Goal: Information Seeking & Learning: Understand process/instructions

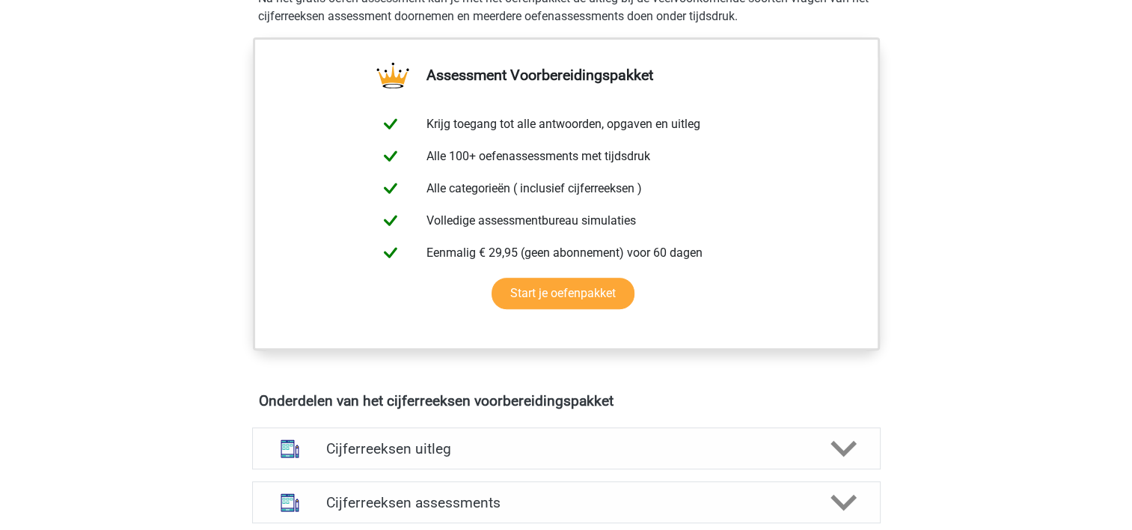
scroll to position [841, 0]
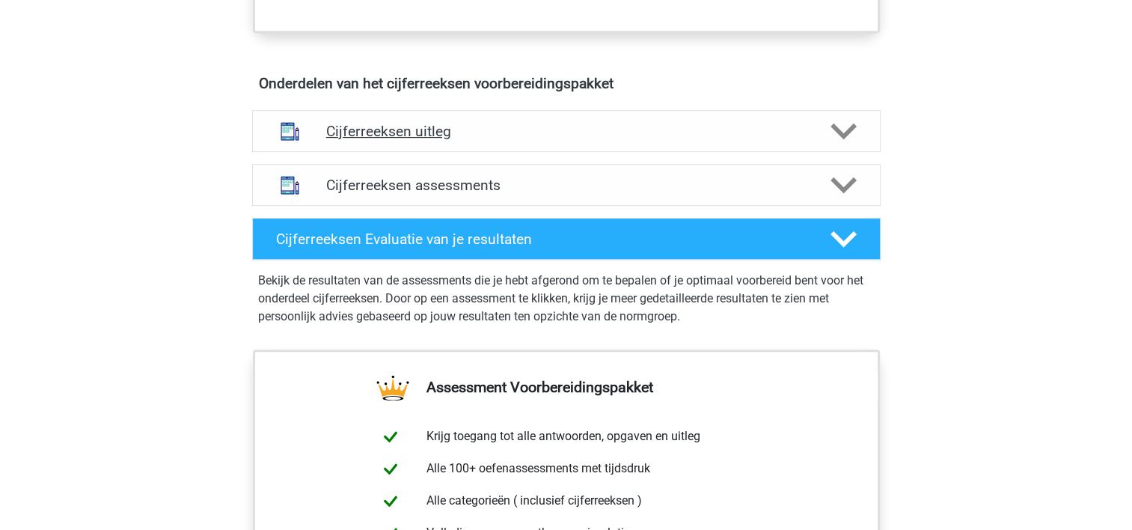
click at [424, 140] on h4 "Cijferreeksen uitleg" at bounding box center [566, 131] width 480 height 17
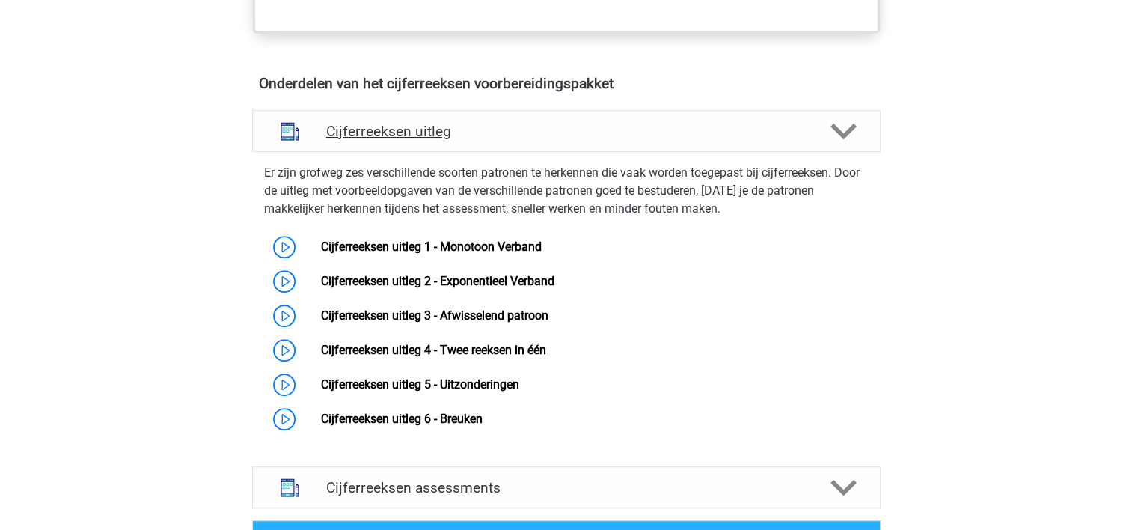
click at [424, 140] on h4 "Cijferreeksen uitleg" at bounding box center [566, 131] width 480 height 17
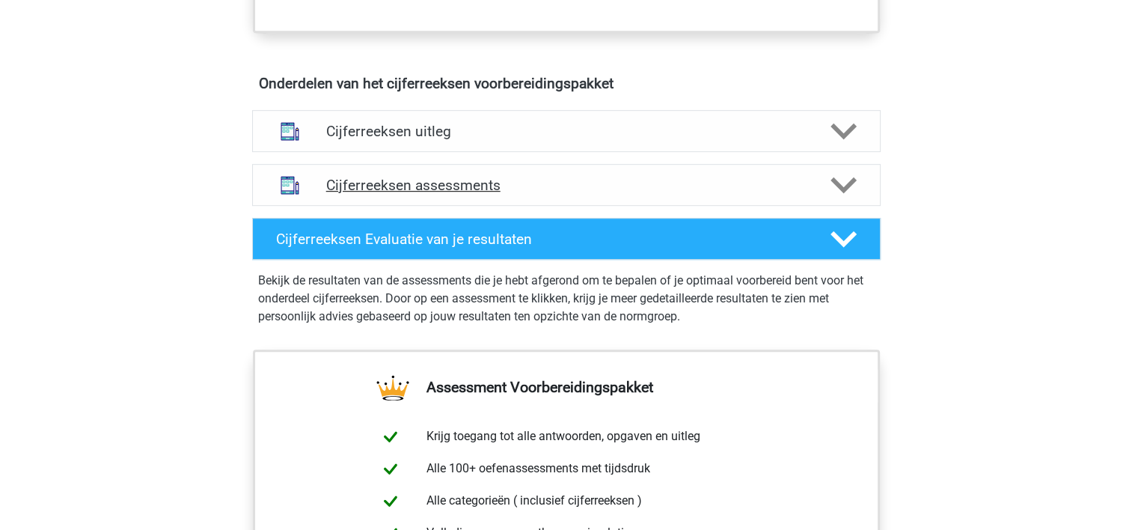
click at [419, 186] on div "Cijferreeksen assessments" at bounding box center [566, 185] width 628 height 42
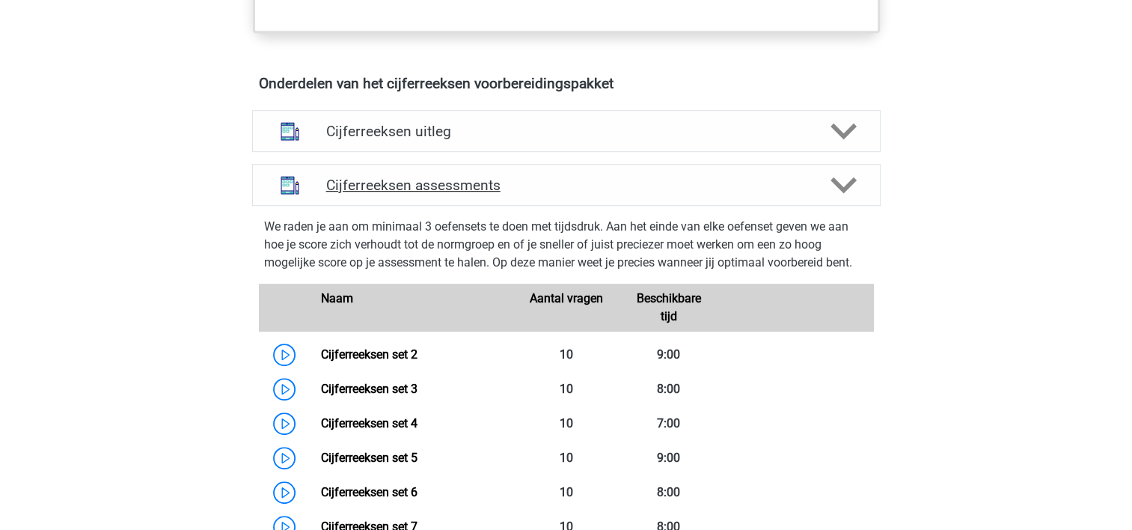
click at [410, 194] on h4 "Cijferreeksen assessments" at bounding box center [566, 185] width 480 height 17
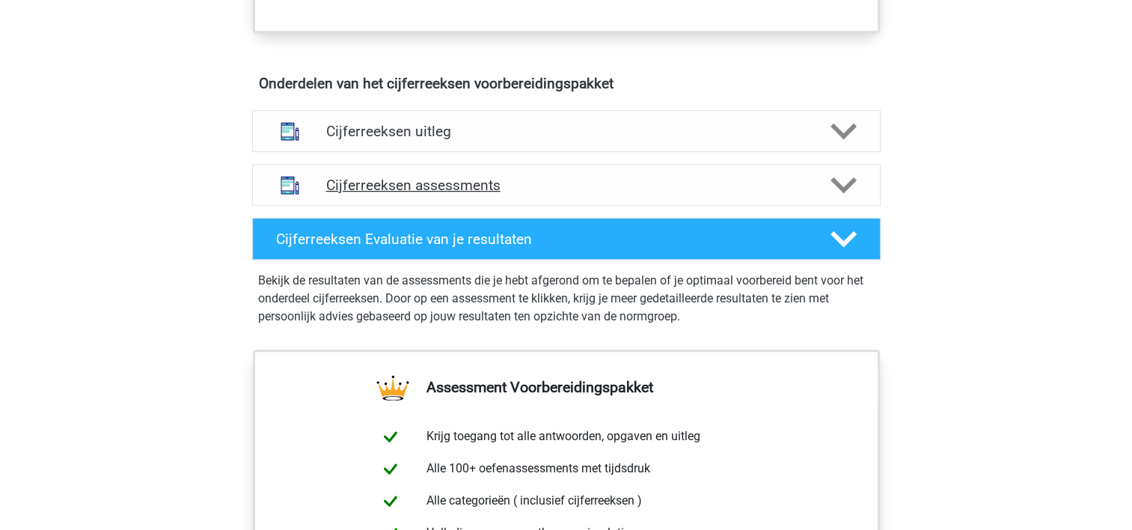
click at [835, 198] on icon at bounding box center [843, 185] width 26 height 26
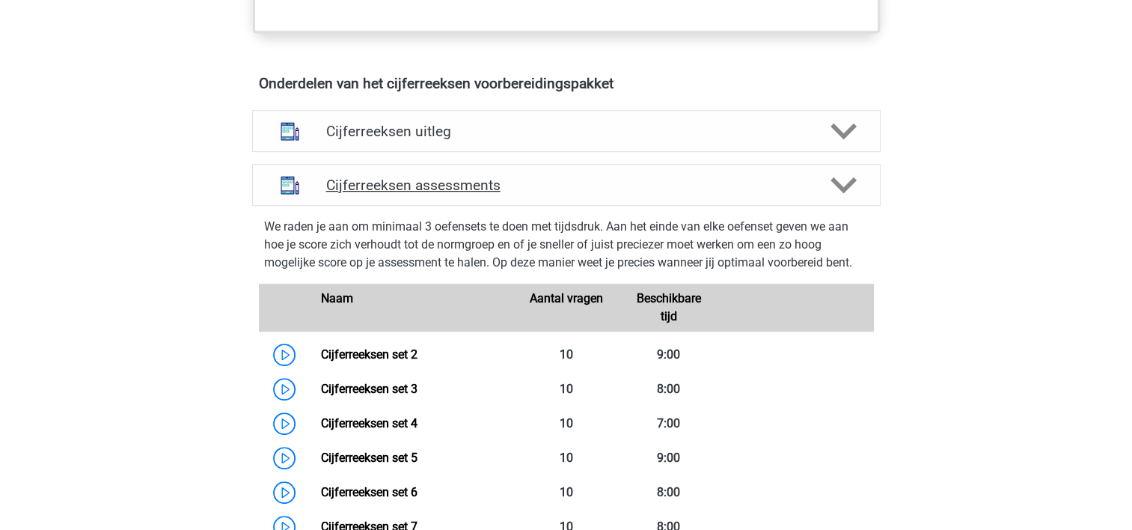
click at [835, 198] on icon at bounding box center [843, 185] width 26 height 26
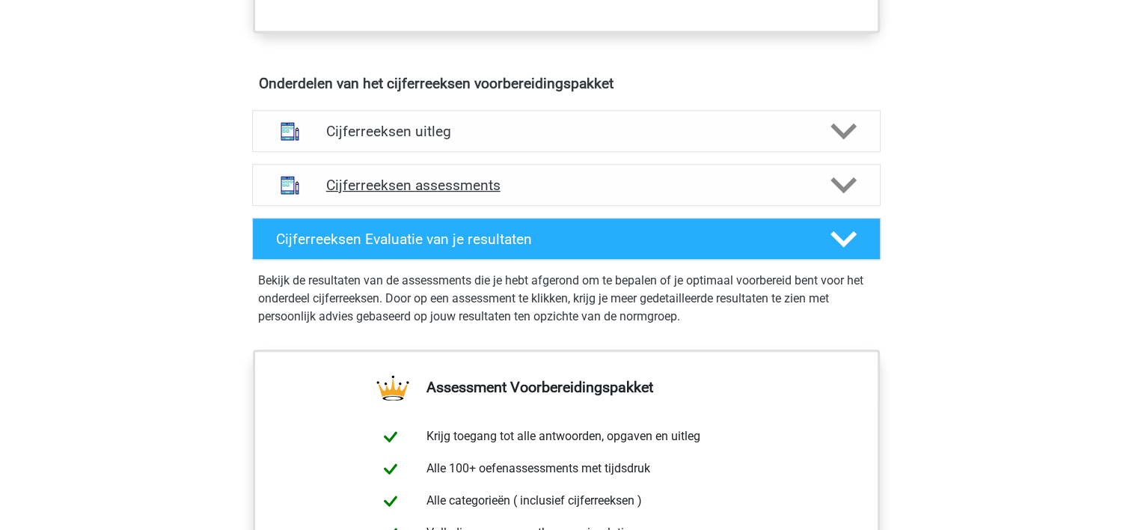
click at [835, 198] on icon at bounding box center [843, 185] width 26 height 26
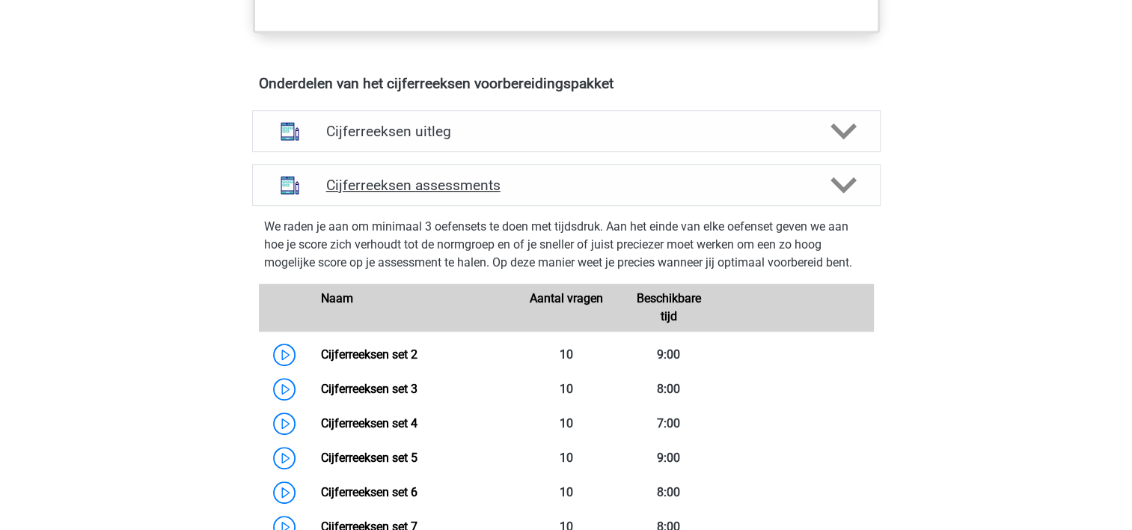
click at [835, 198] on icon at bounding box center [843, 185] width 26 height 26
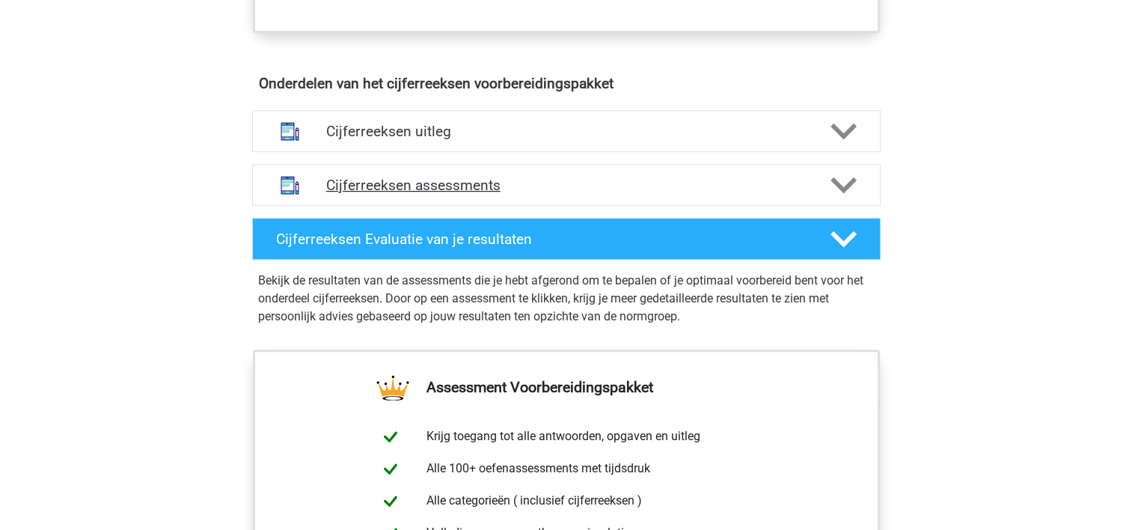
click at [853, 193] on polygon at bounding box center [843, 185] width 26 height 16
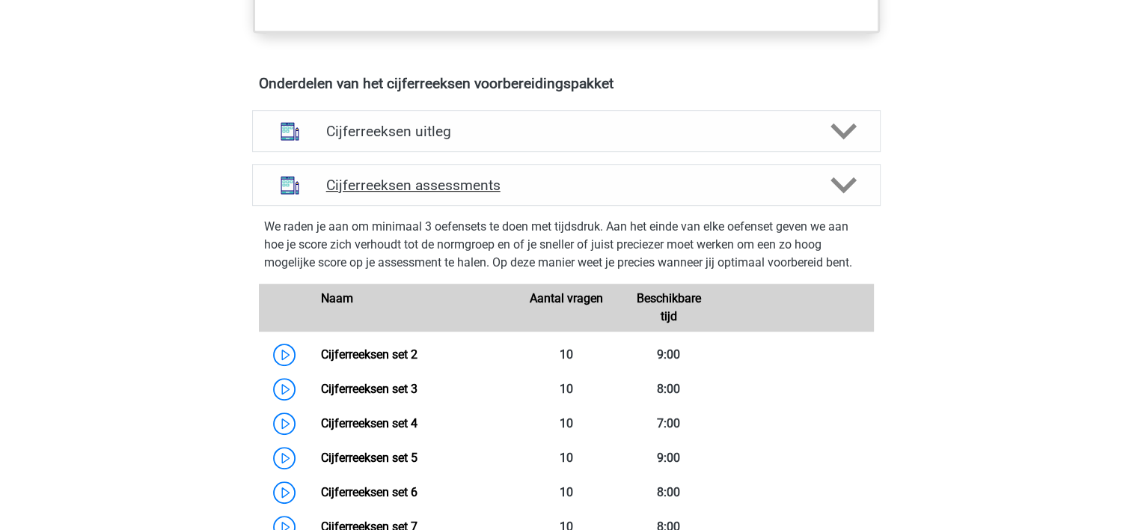
click at [853, 193] on polygon at bounding box center [843, 185] width 26 height 16
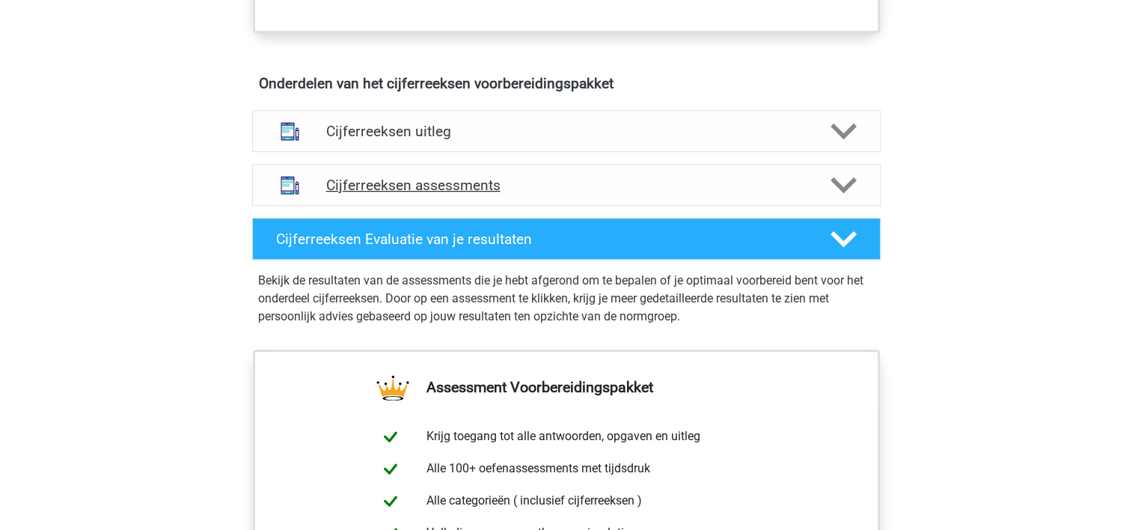
click at [853, 193] on polygon at bounding box center [843, 185] width 26 height 16
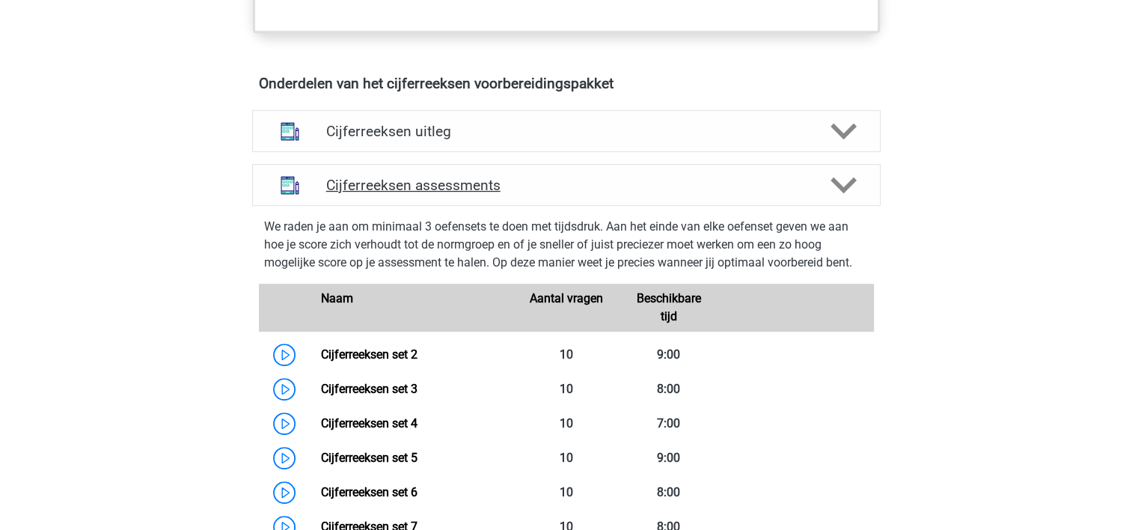
click at [853, 193] on polygon at bounding box center [843, 185] width 26 height 16
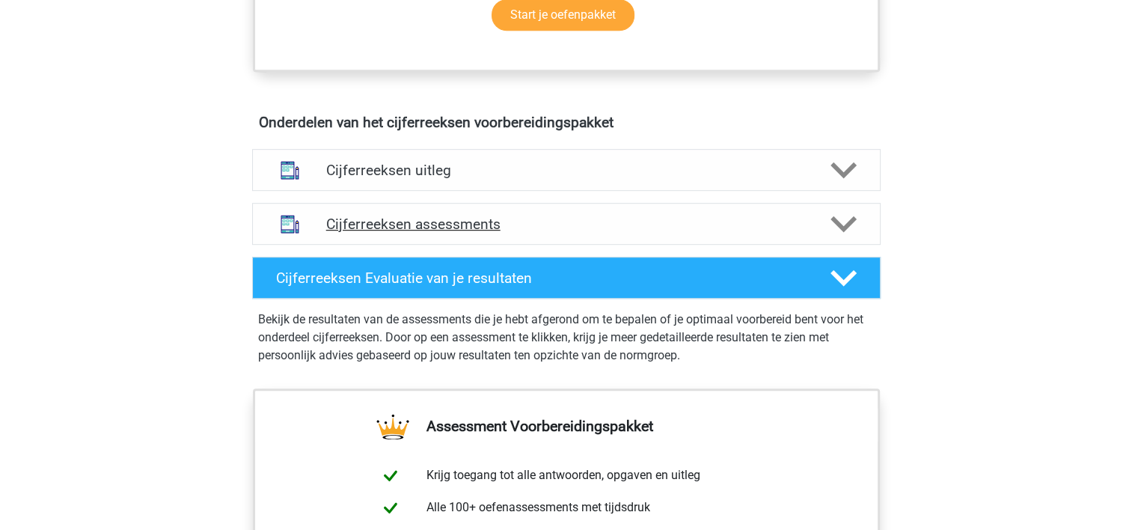
scroll to position [787, 0]
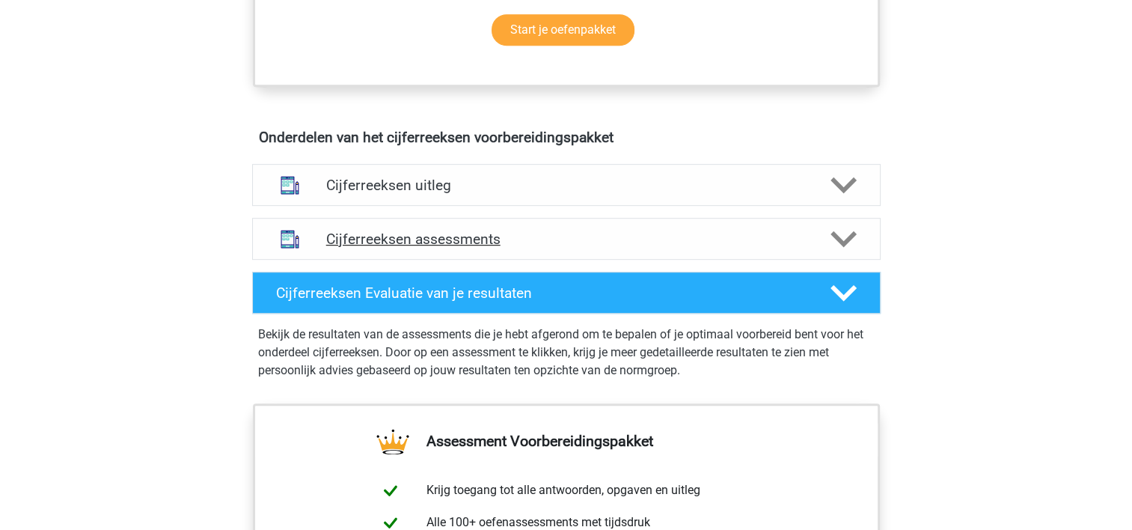
click at [853, 193] on polygon at bounding box center [843, 185] width 26 height 16
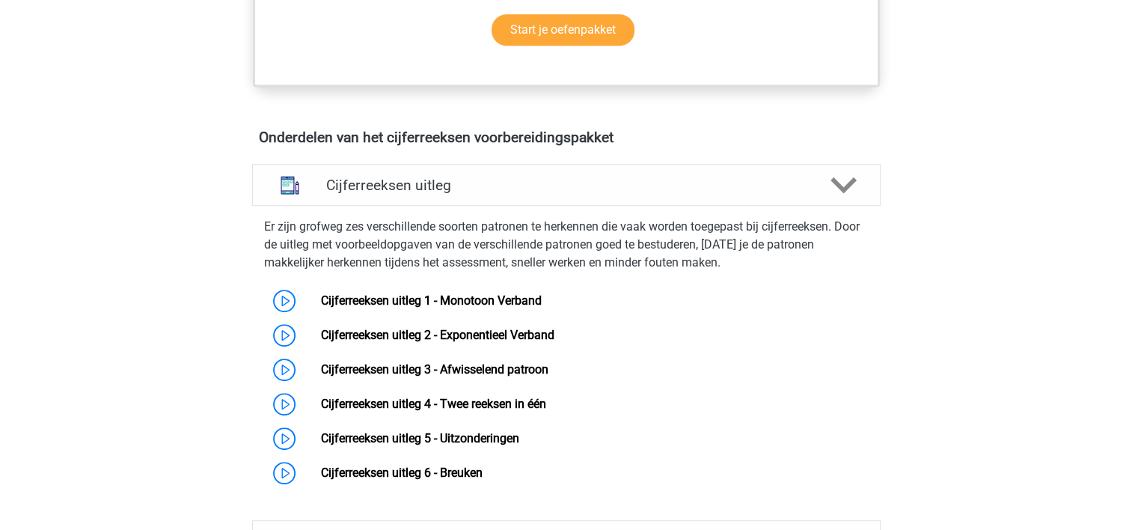
click at [853, 193] on polygon at bounding box center [843, 185] width 26 height 16
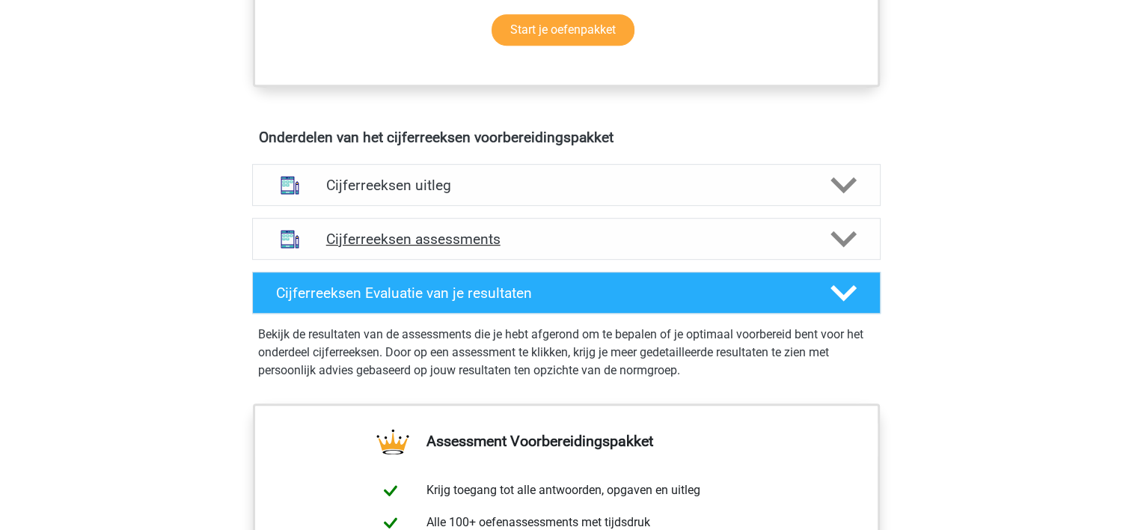
click at [853, 193] on polygon at bounding box center [843, 185] width 26 height 16
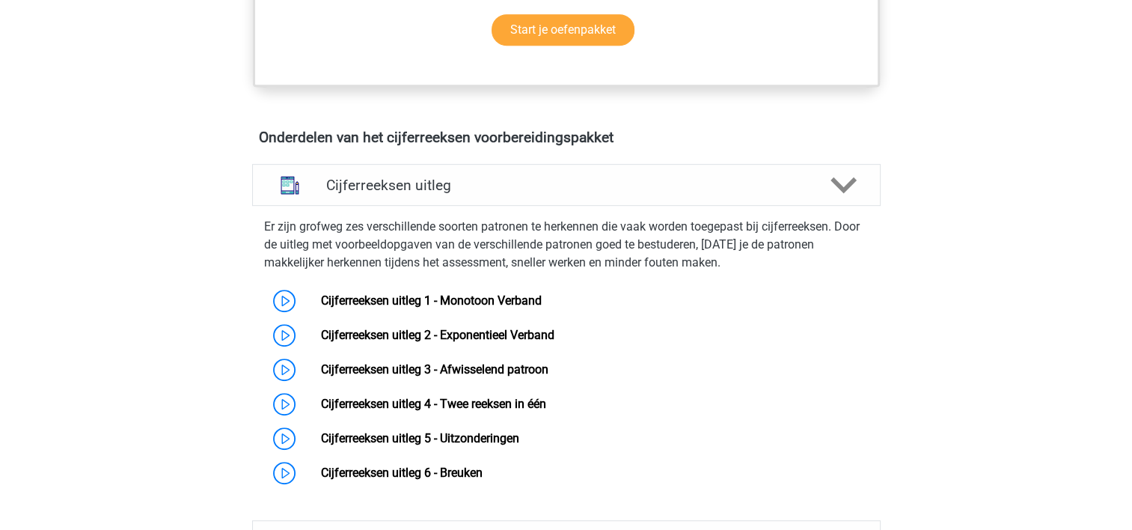
scroll to position [941, 0]
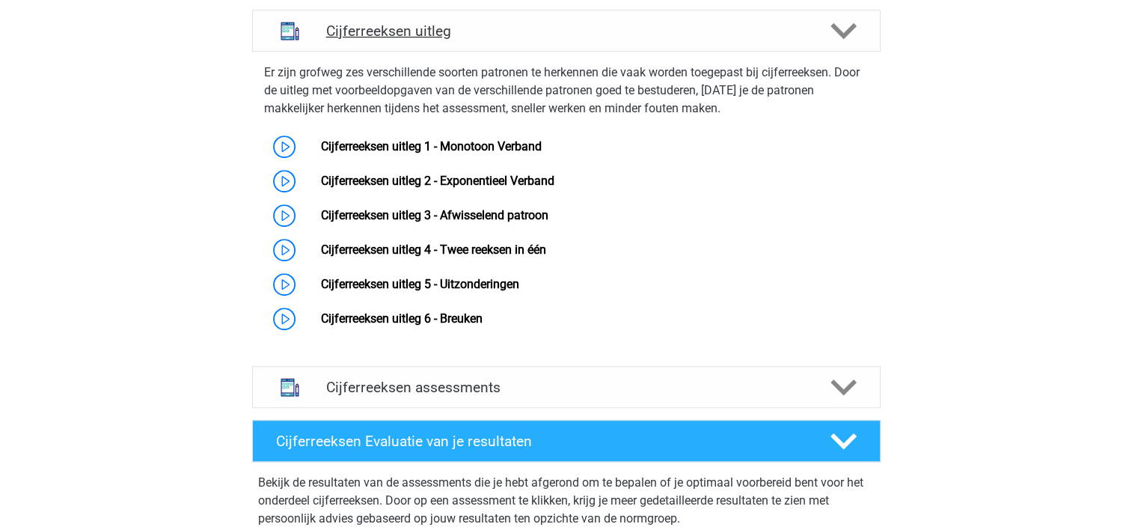
click at [837, 44] on icon at bounding box center [843, 31] width 26 height 26
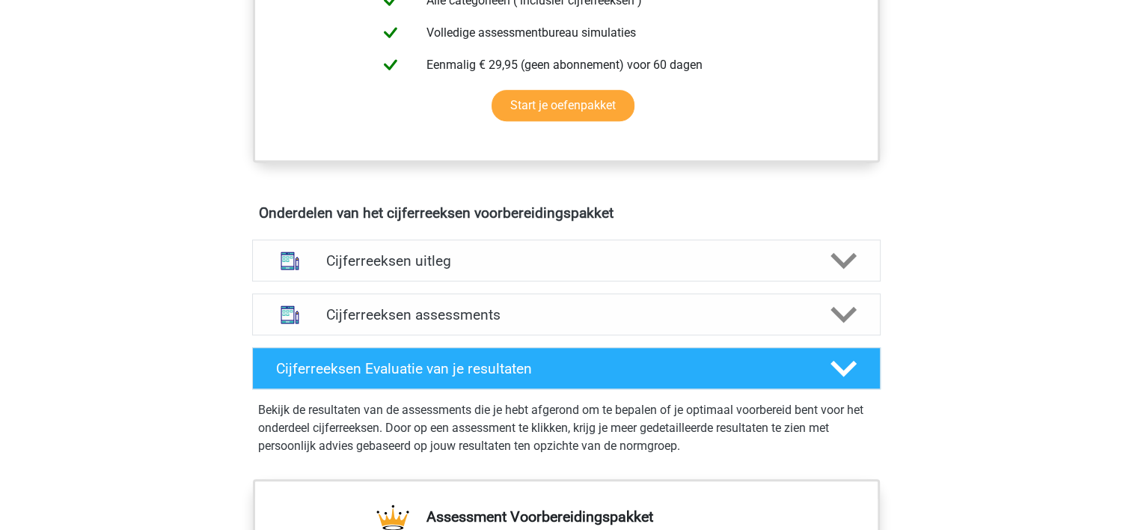
scroll to position [961, 0]
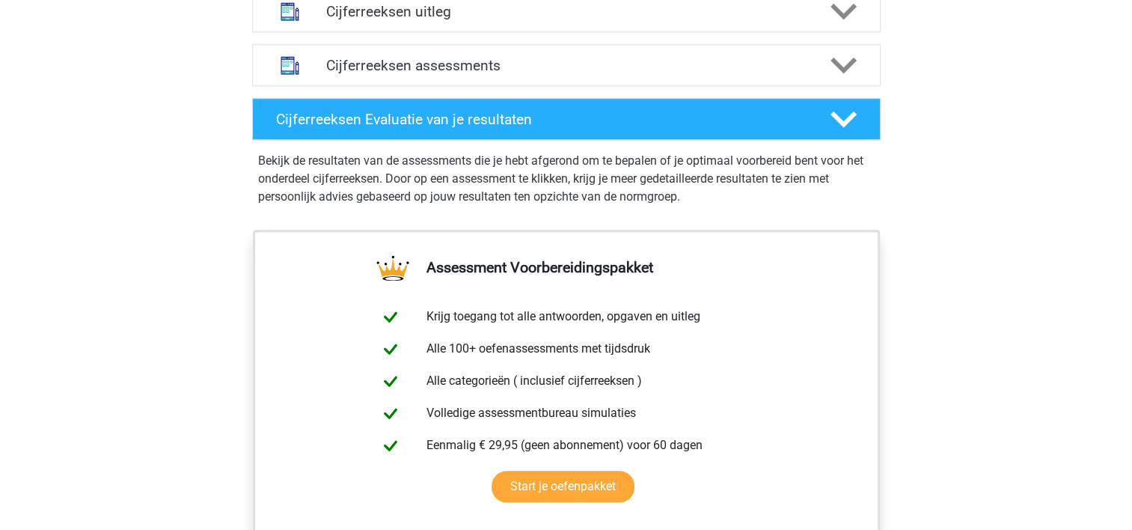
click at [640, 38] on div "Cijferreeksen uitleg Er zijn grofweg zes verschillende soorten patronen te herk…" at bounding box center [566, 11] width 687 height 54
click at [633, 32] on div "Cijferreeksen uitleg" at bounding box center [566, 11] width 628 height 42
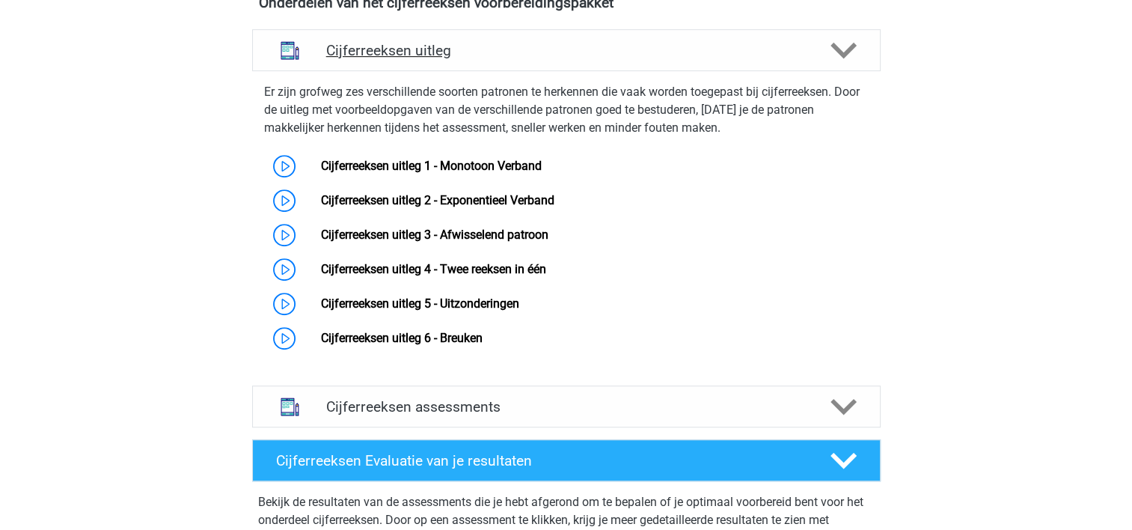
scroll to position [911, 0]
